Goal: Task Accomplishment & Management: Manage account settings

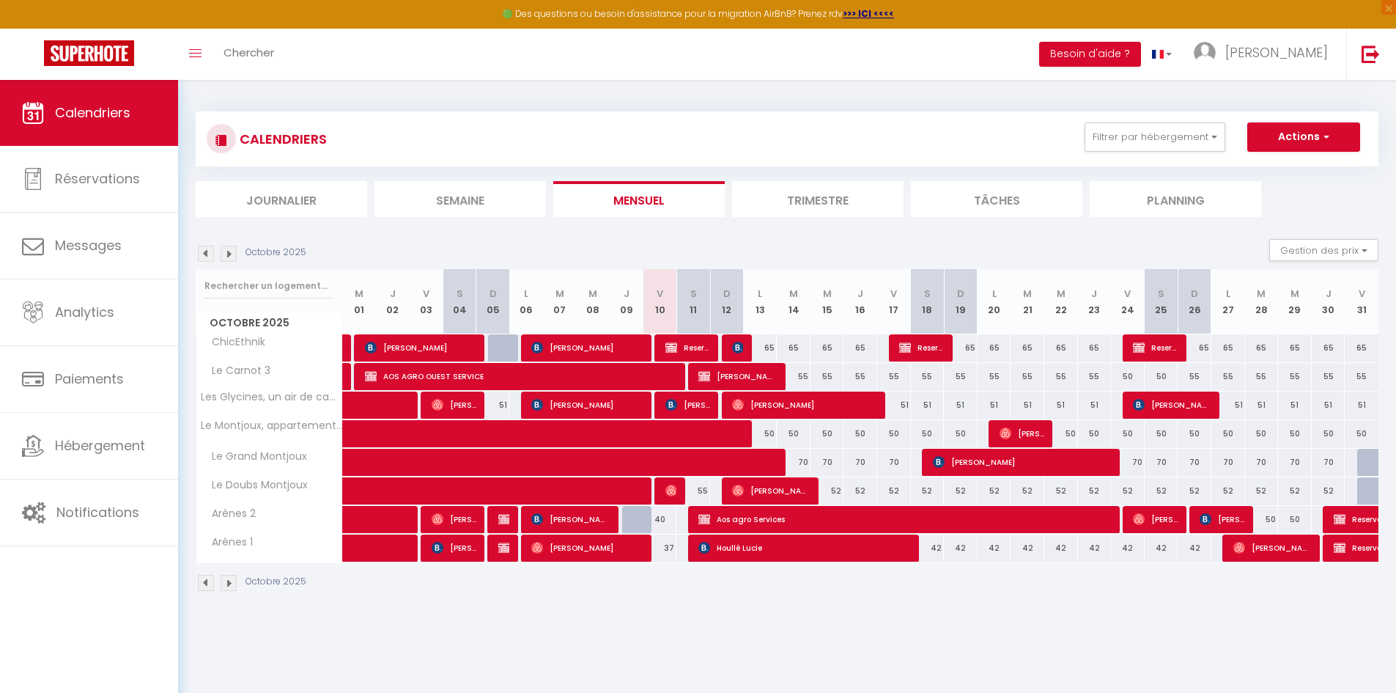
select select
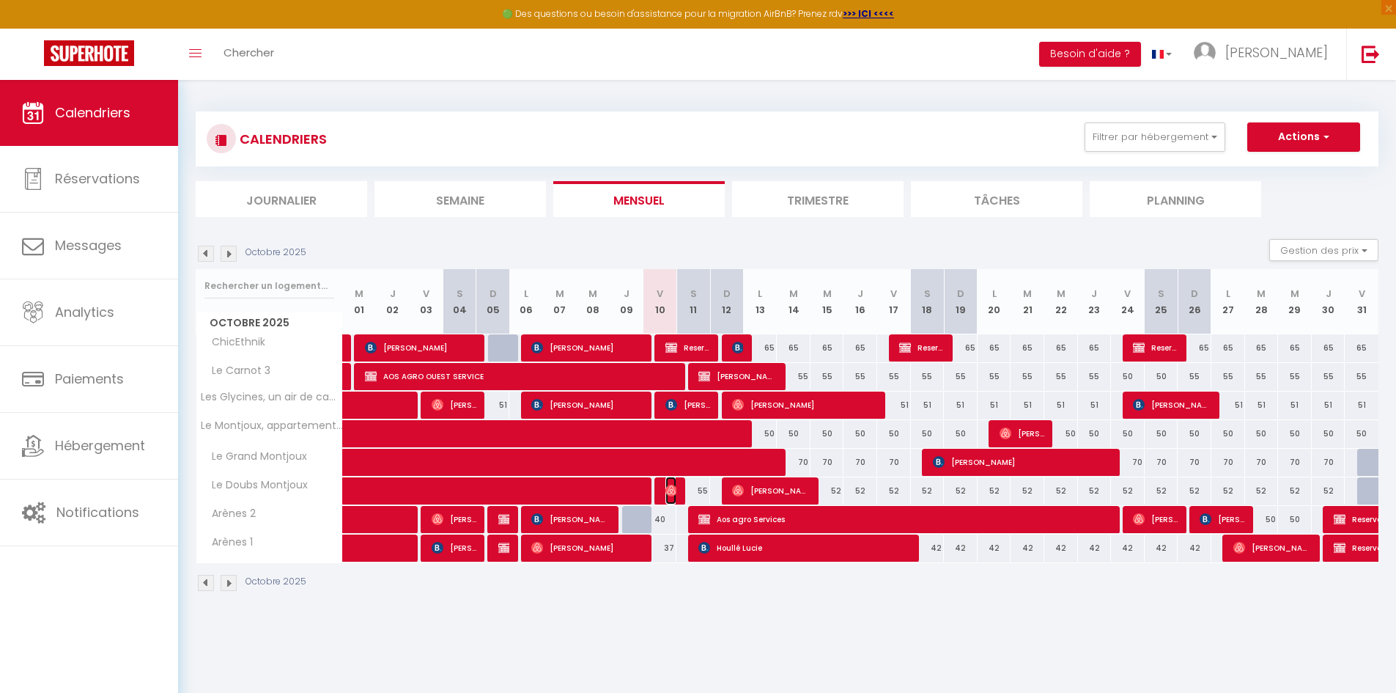
click at [666, 491] on img at bounding box center [672, 491] width 12 height 12
select select "OK"
select select "0"
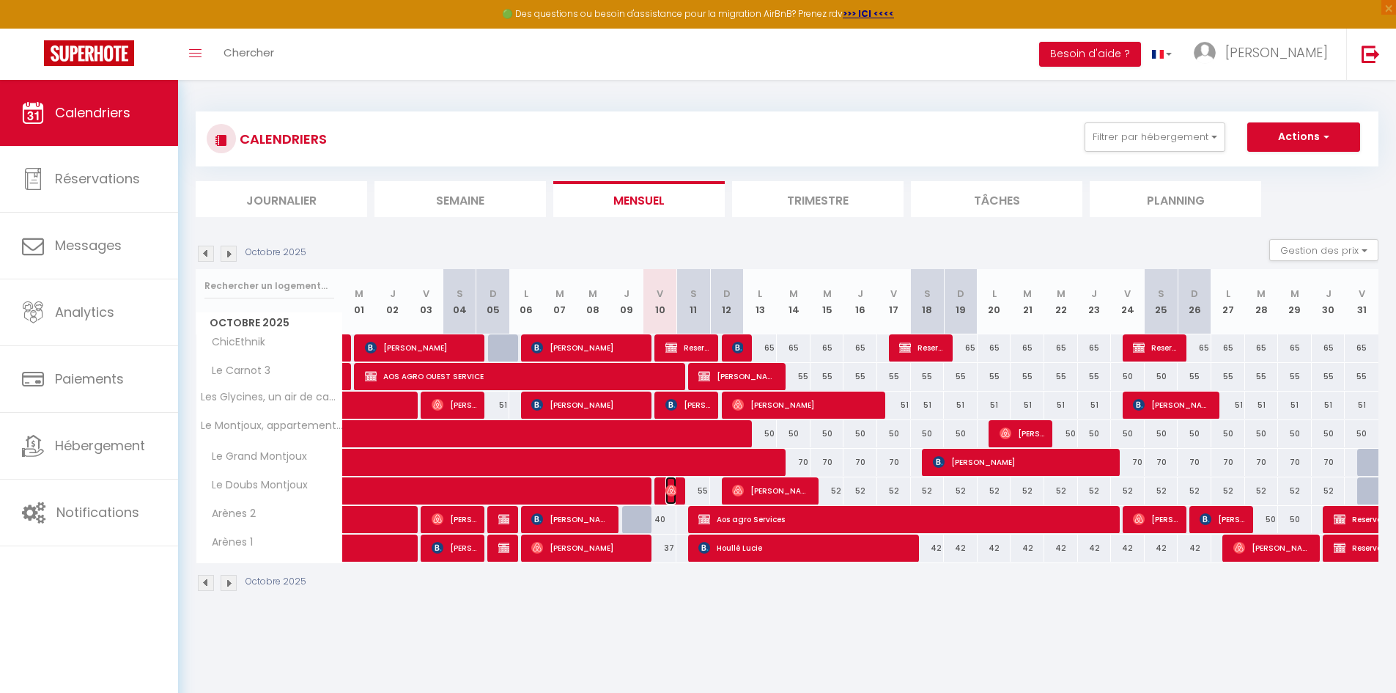
select select "1"
select select
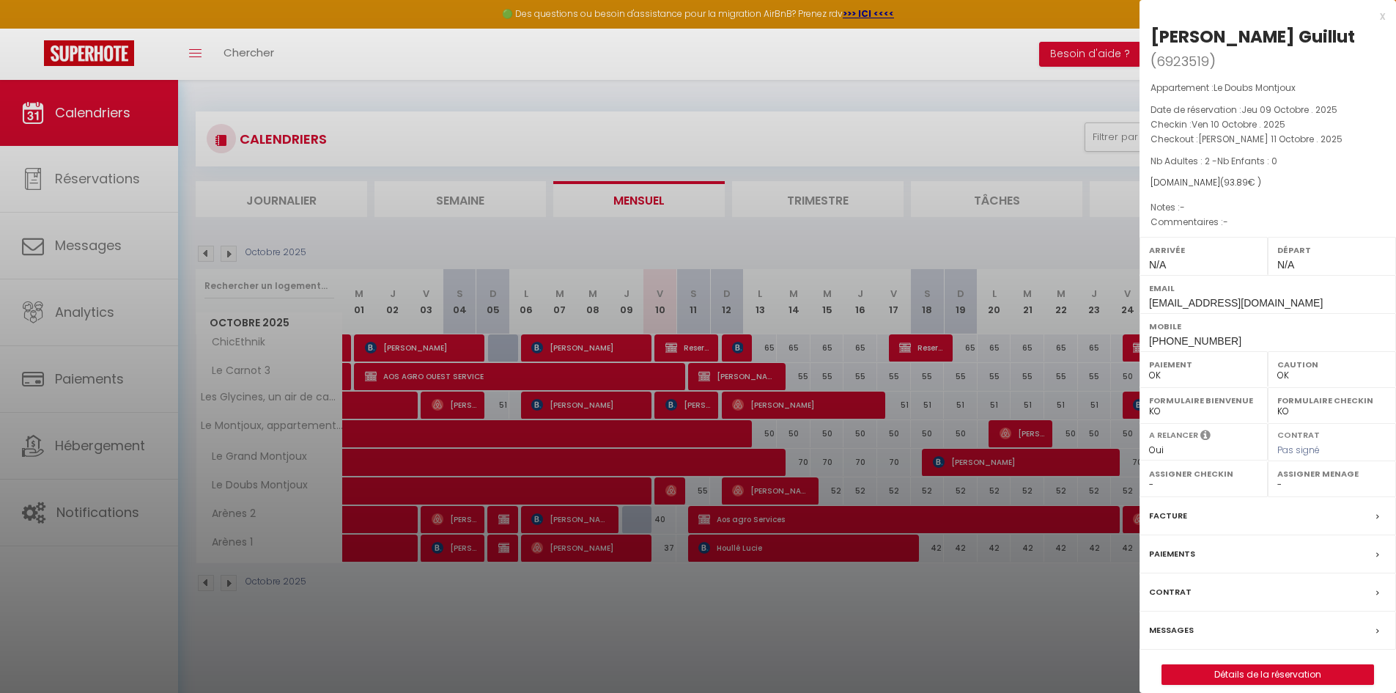
click at [710, 627] on div at bounding box center [698, 346] width 1396 height 693
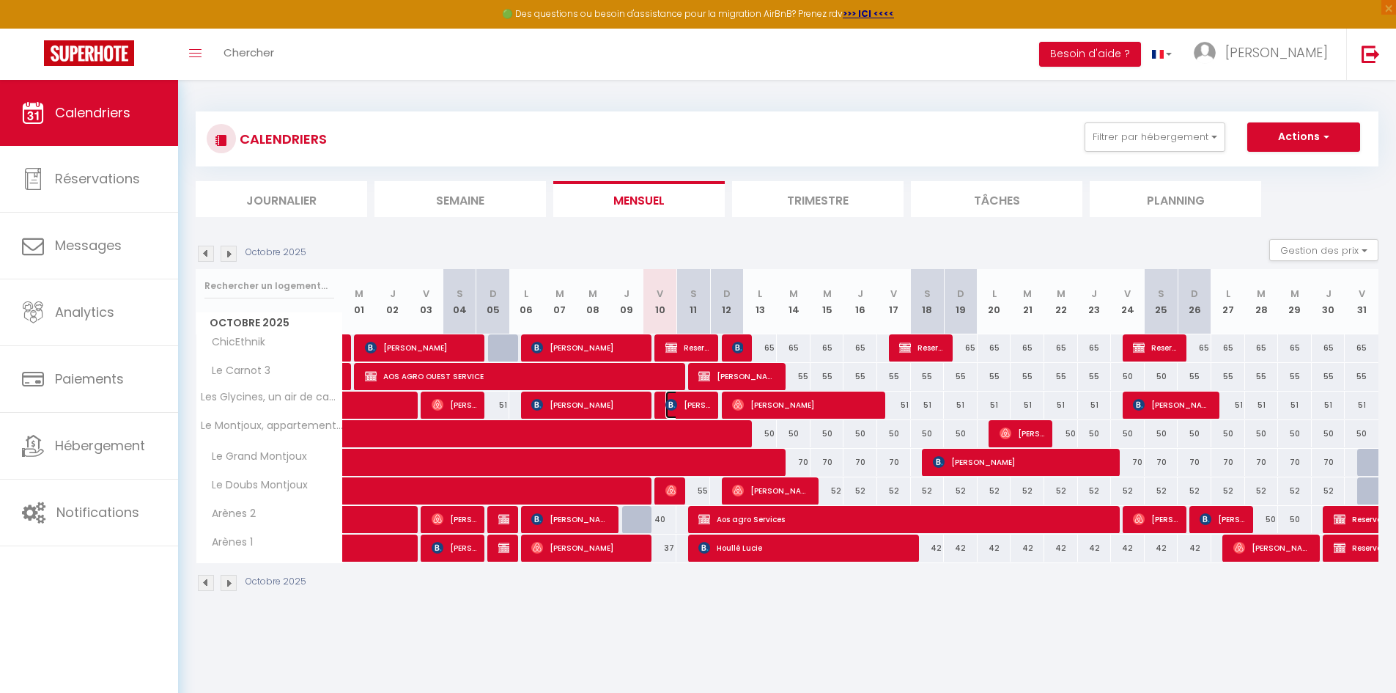
click at [683, 405] on span "[PERSON_NAME]" at bounding box center [688, 405] width 45 height 28
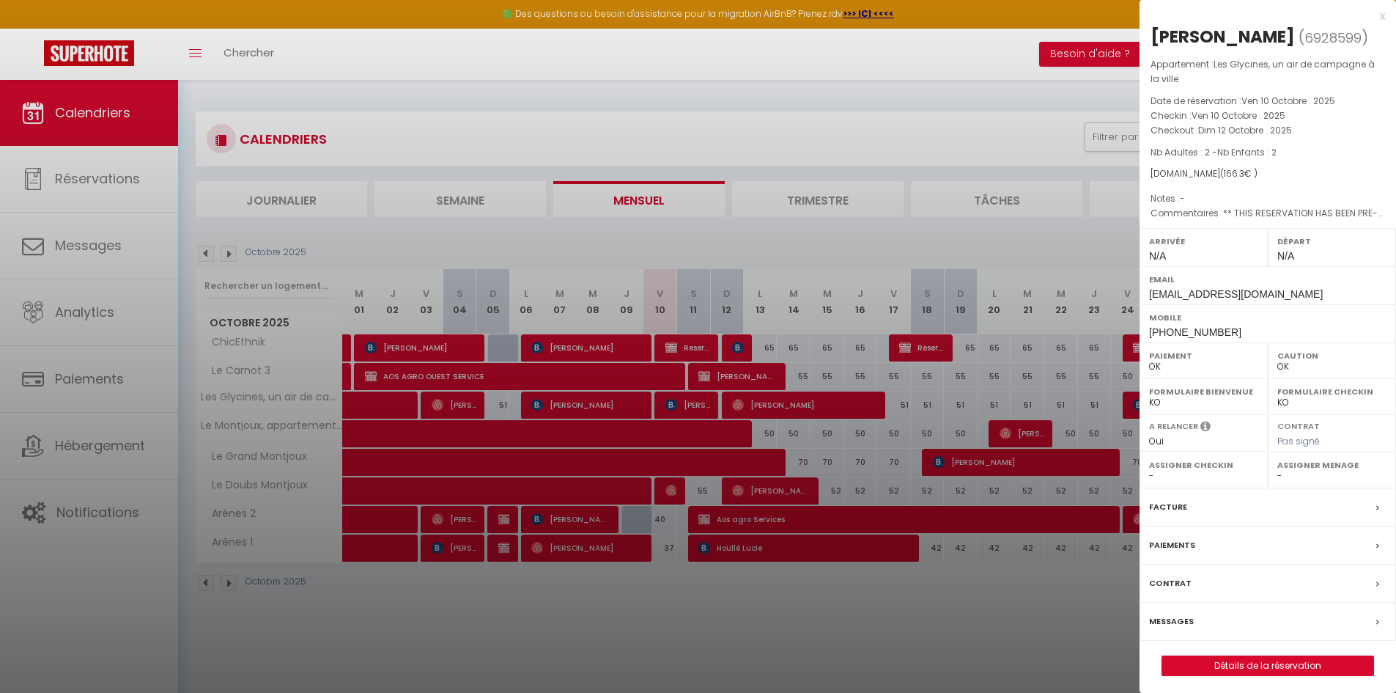
click at [1166, 620] on label "Messages" at bounding box center [1171, 621] width 45 height 15
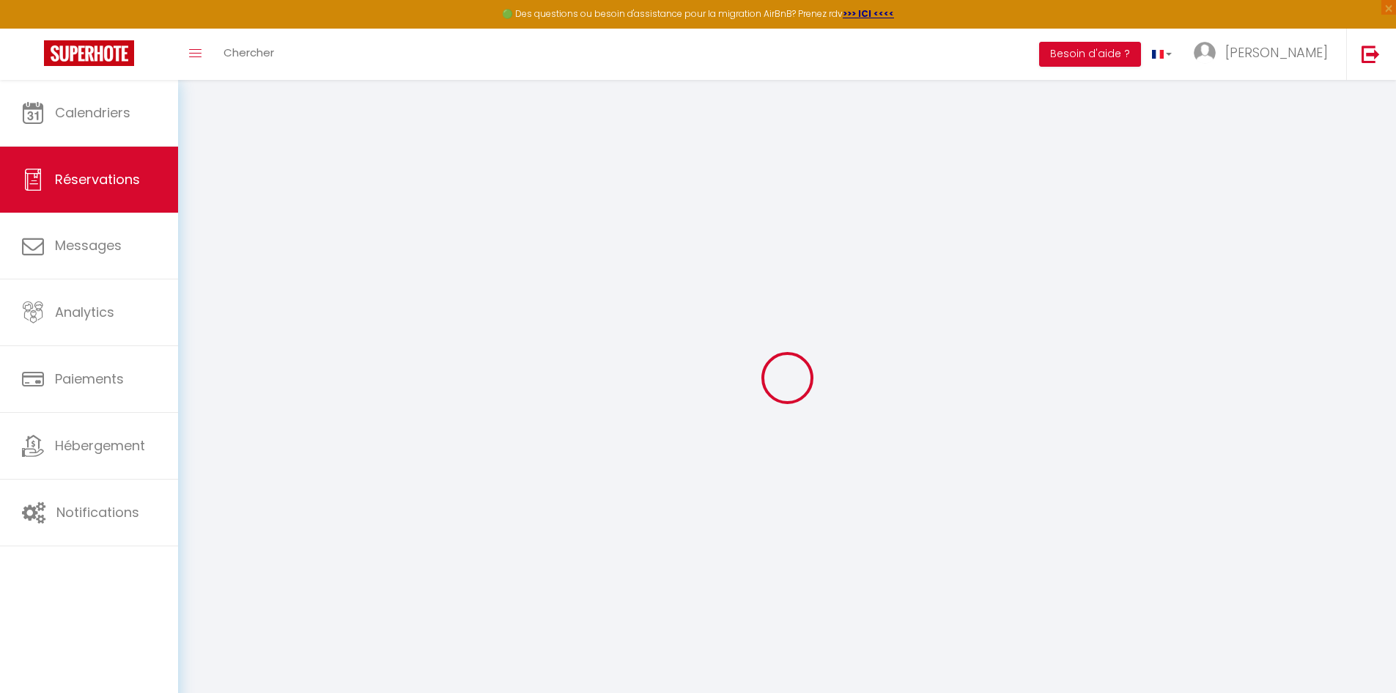
select select
checkbox input "false"
type textarea "** THIS RESERVATION HAS BEEN PRE-PAID ** BOOKING NOTE : Payment charge is EUR 2…"
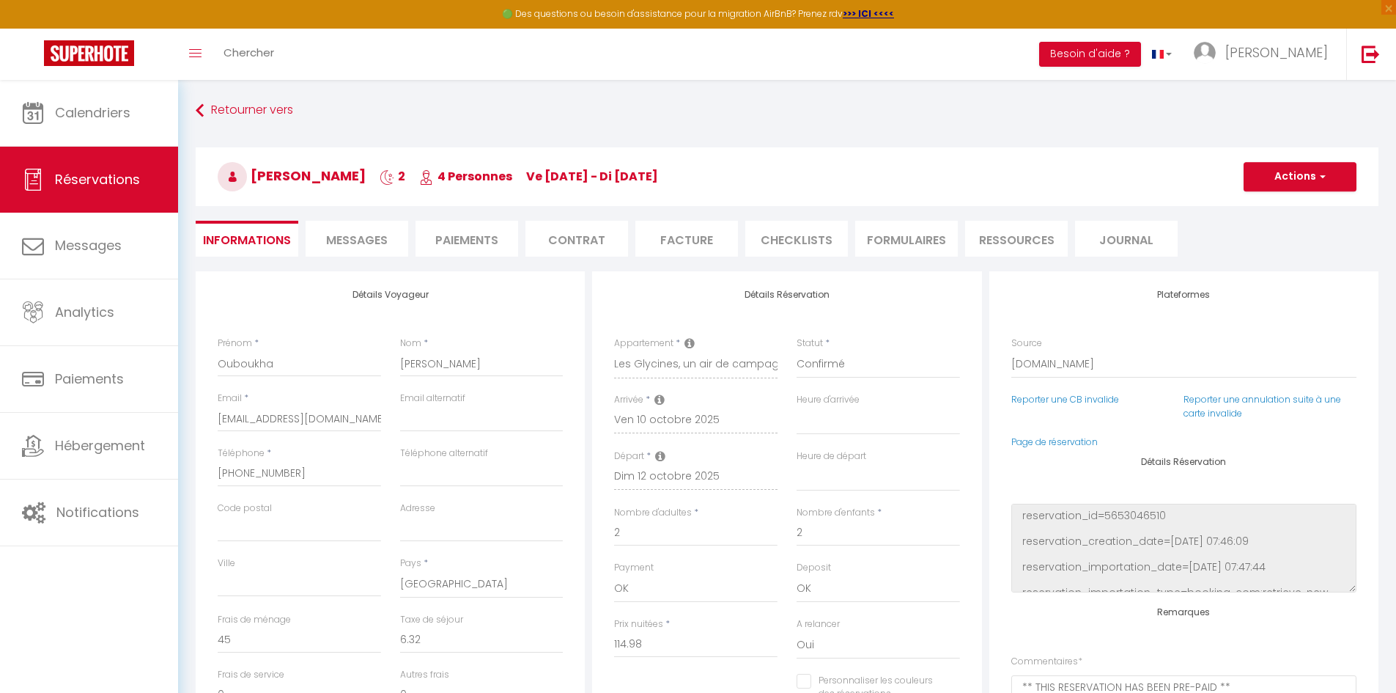
scroll to position [1967, 0]
